Goal: Task Accomplishment & Management: Manage account settings

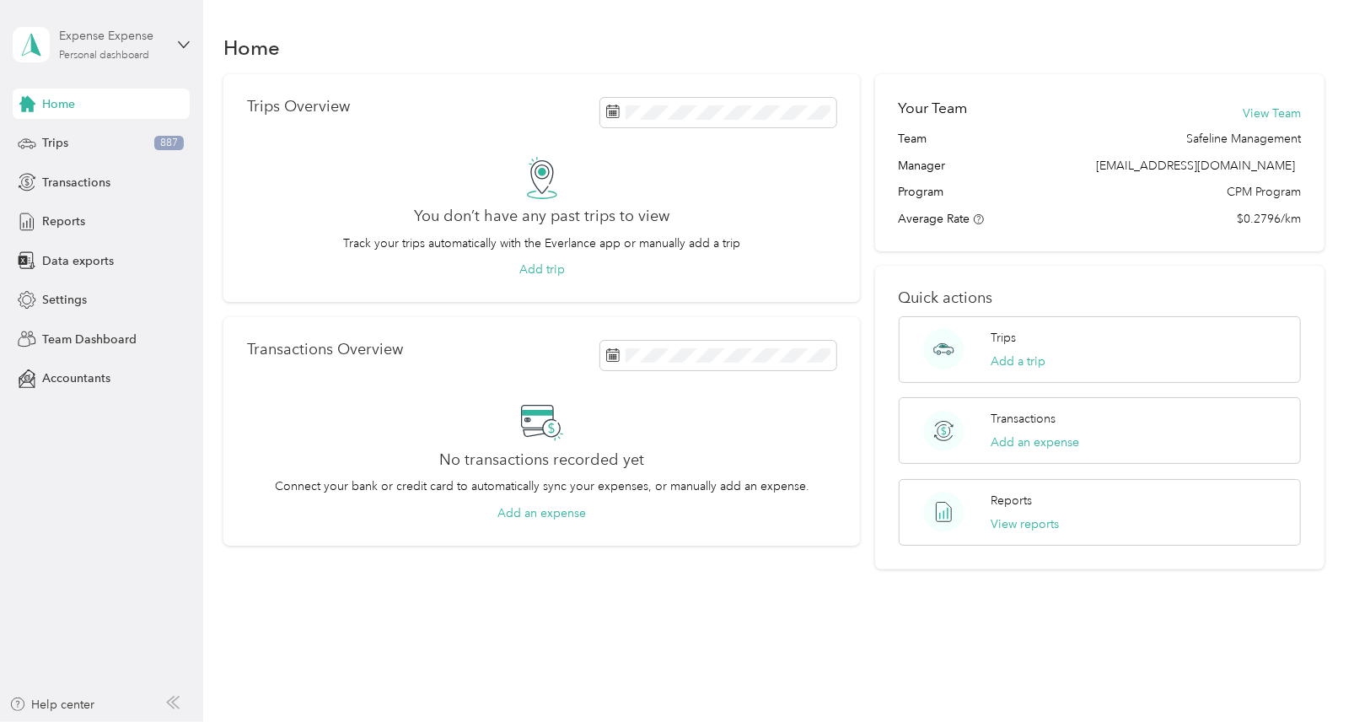
click at [128, 53] on div "Personal dashboard" at bounding box center [104, 56] width 90 height 10
click at [117, 145] on div "Team dashboard" at bounding box center [190, 138] width 331 height 30
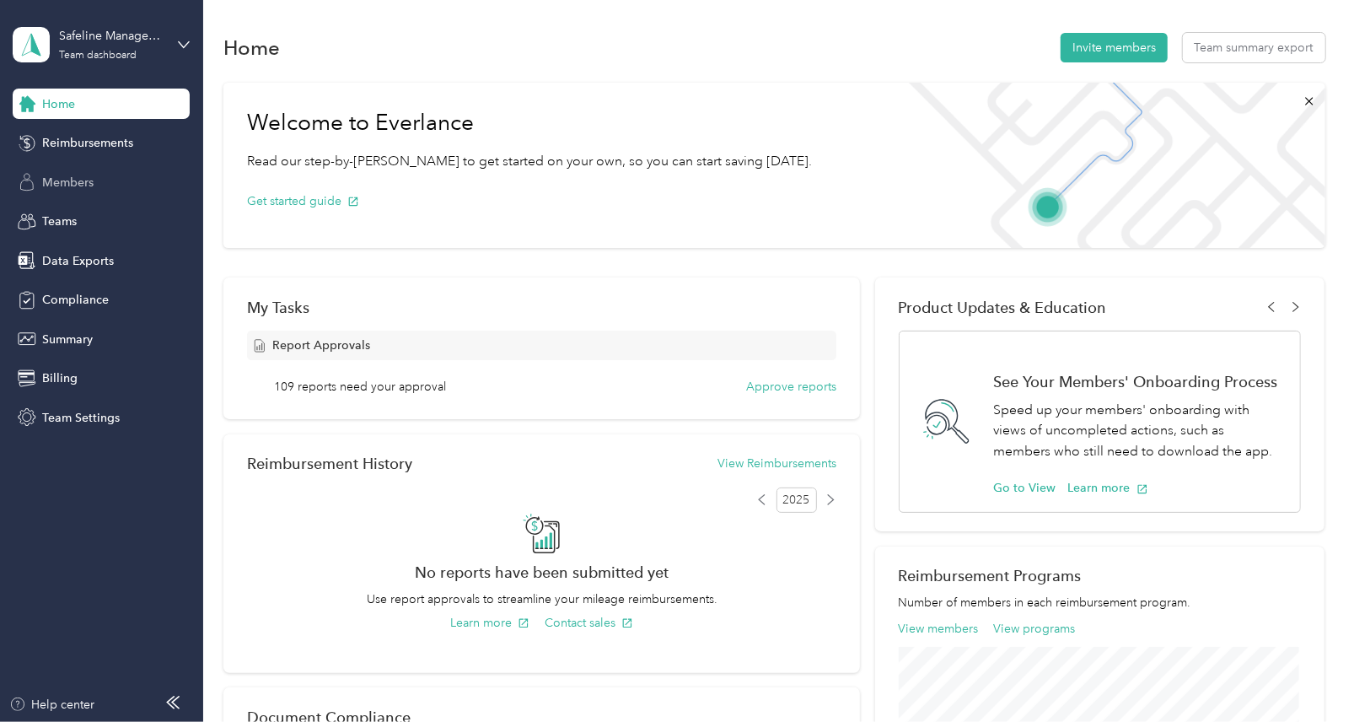
click at [93, 191] on div "Members" at bounding box center [101, 182] width 177 height 30
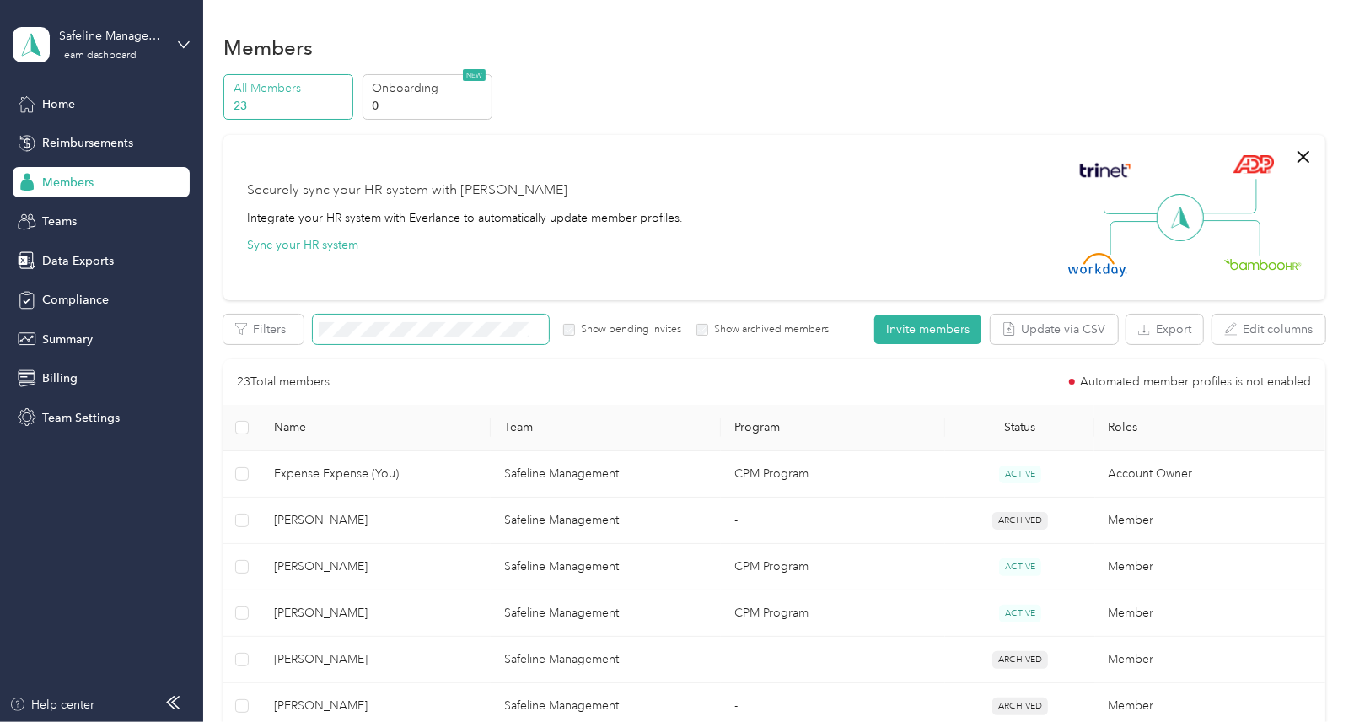
click at [402, 321] on span at bounding box center [431, 329] width 236 height 30
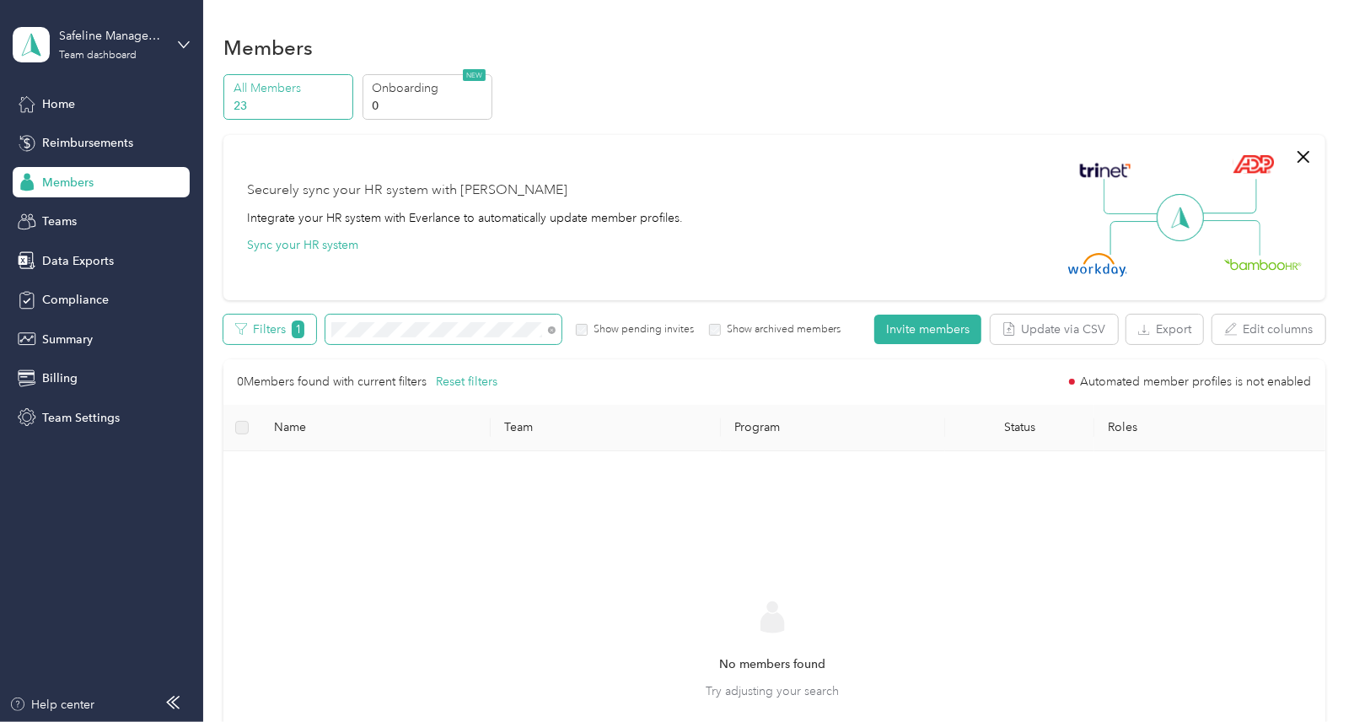
drag, startPoint x: 401, startPoint y: 317, endPoint x: 292, endPoint y: 331, distance: 110.5
click at [292, 331] on div "Filters 1 Show pending invites Show archived members" at bounding box center [531, 329] width 617 height 30
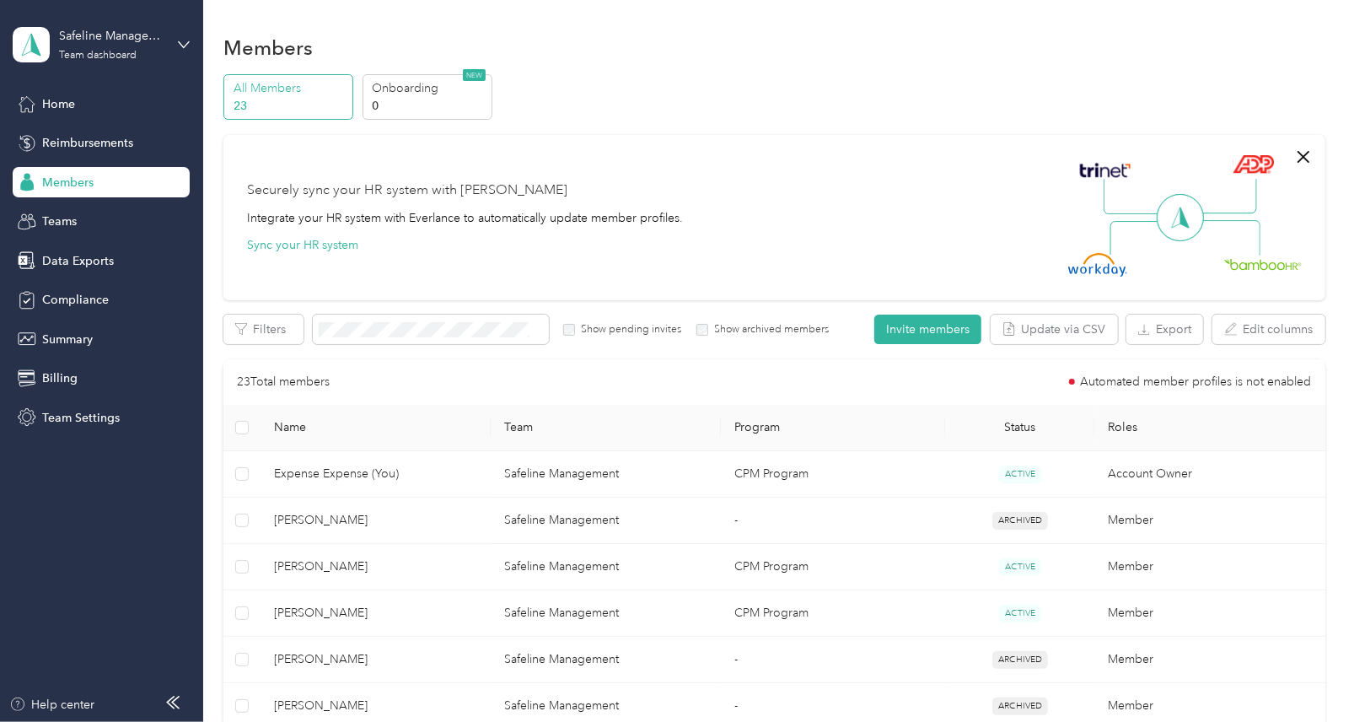
click at [175, 40] on div "Safeline Management Team dashboard" at bounding box center [101, 44] width 177 height 59
click at [130, 217] on div "Log out" at bounding box center [190, 215] width 331 height 30
